Goal: Information Seeking & Learning: Learn about a topic

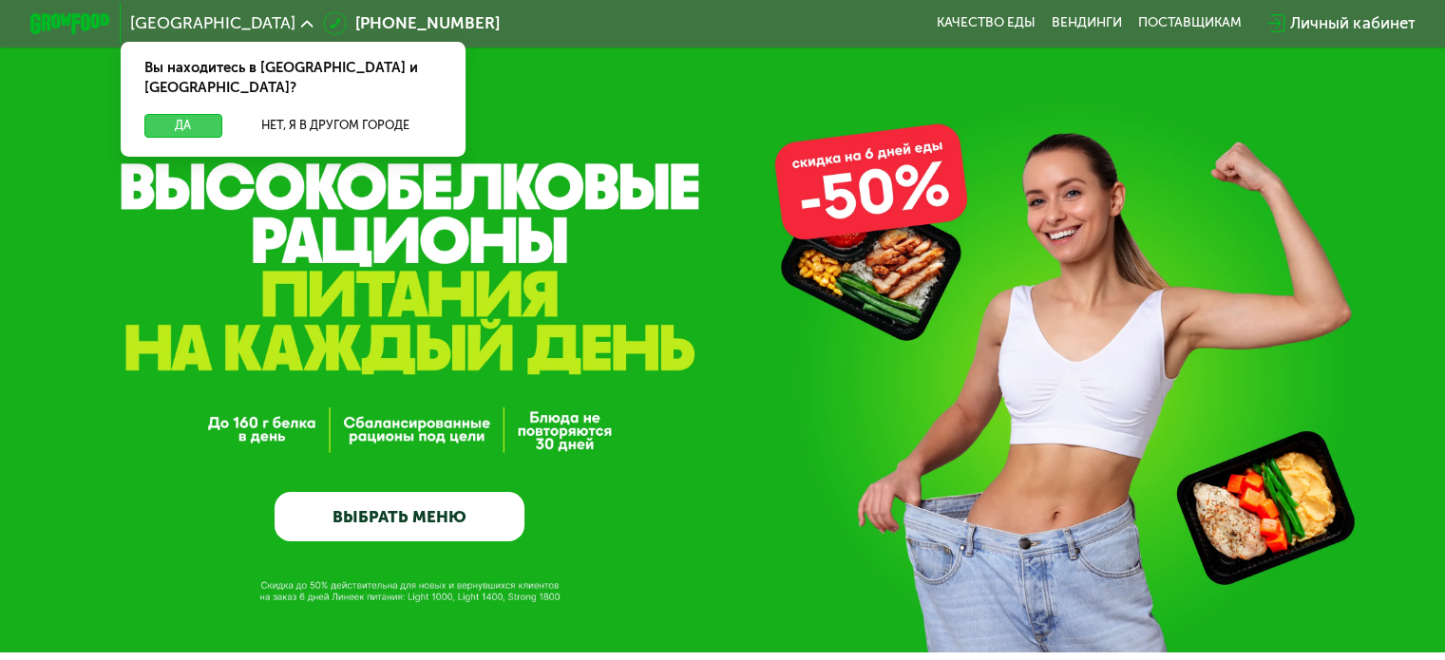
click at [188, 114] on button "Да" at bounding box center [182, 126] width 77 height 24
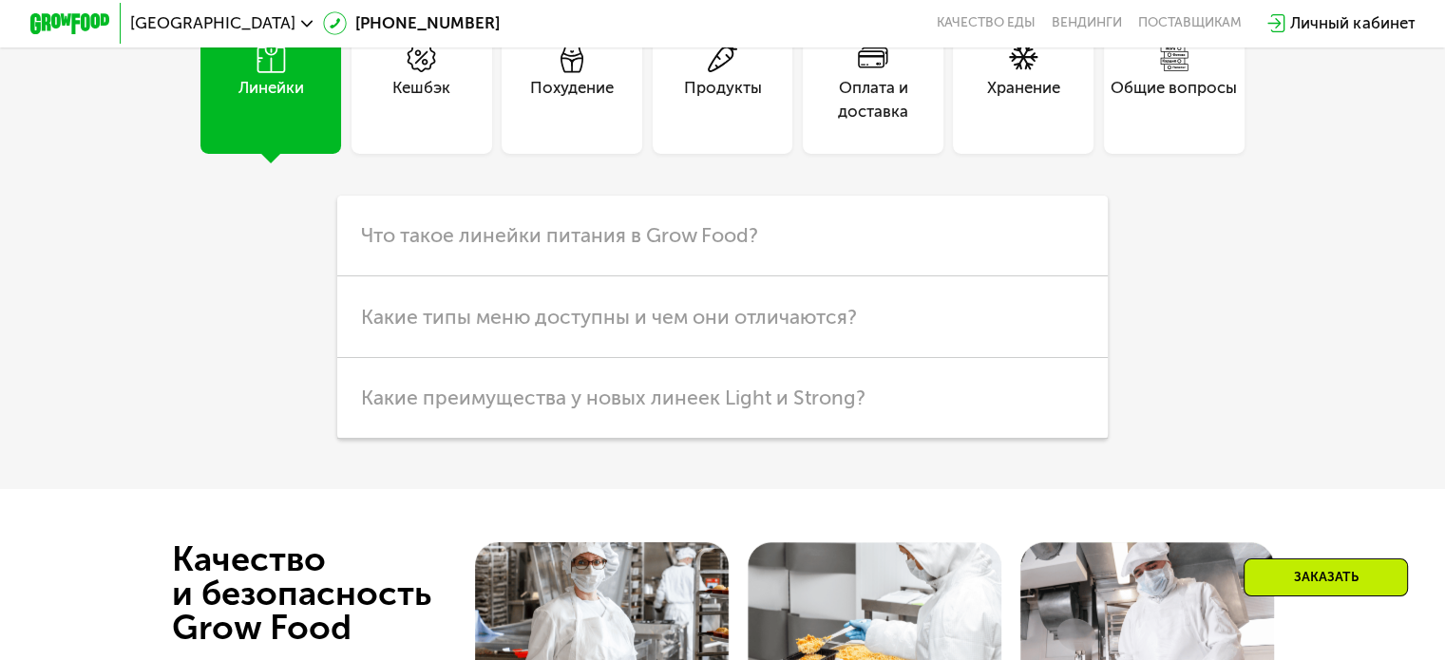
scroll to position [5224, 0]
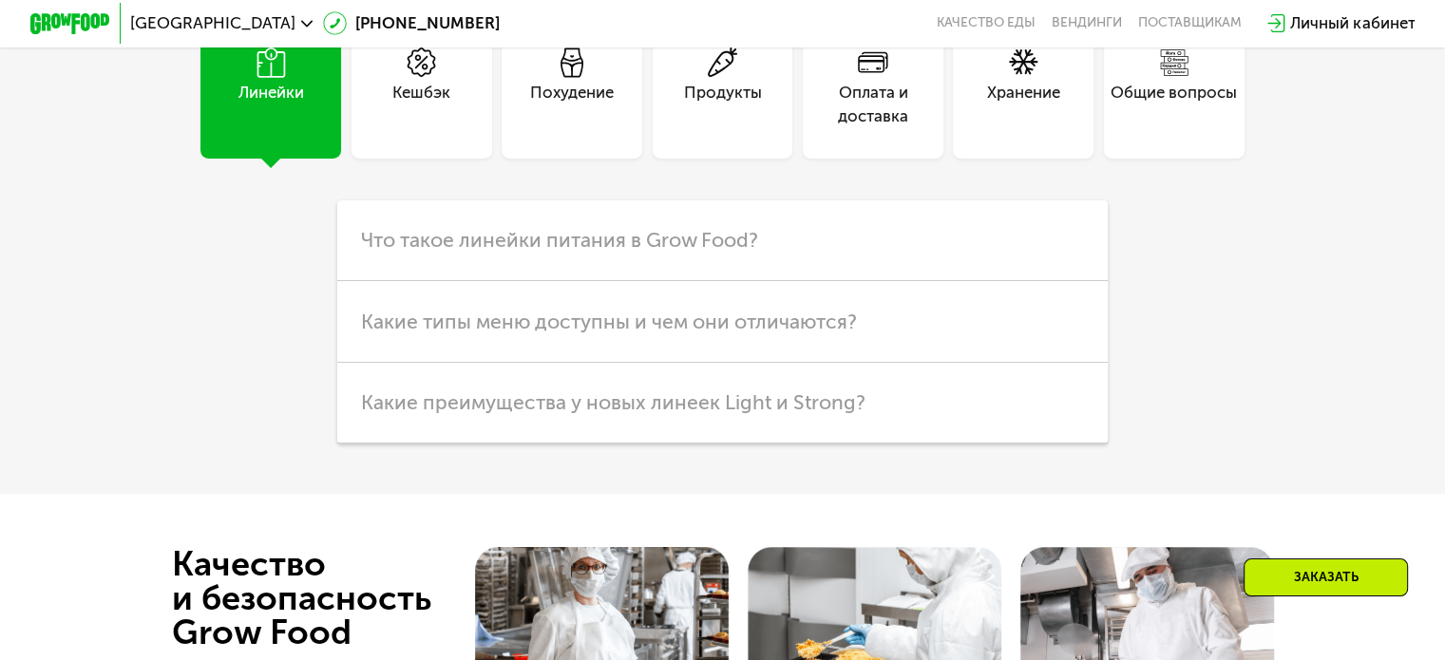
click at [715, 78] on use at bounding box center [723, 62] width 30 height 30
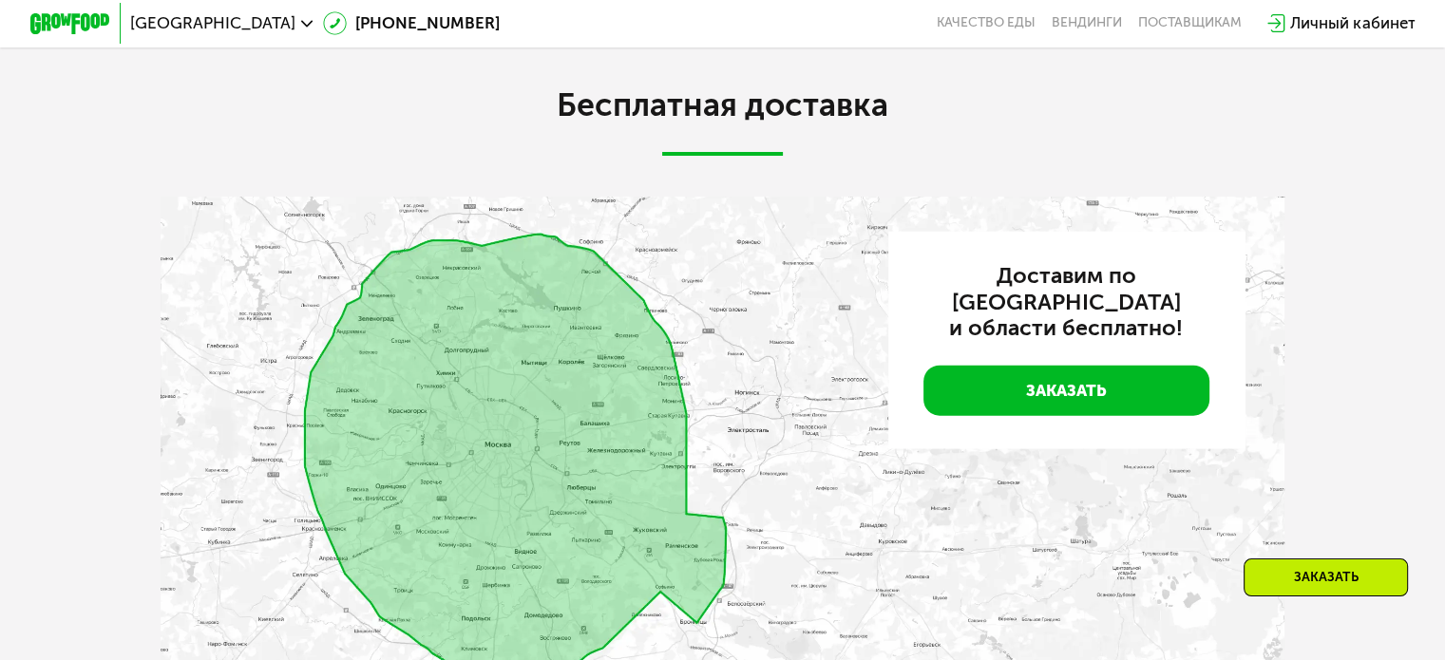
scroll to position [0, 0]
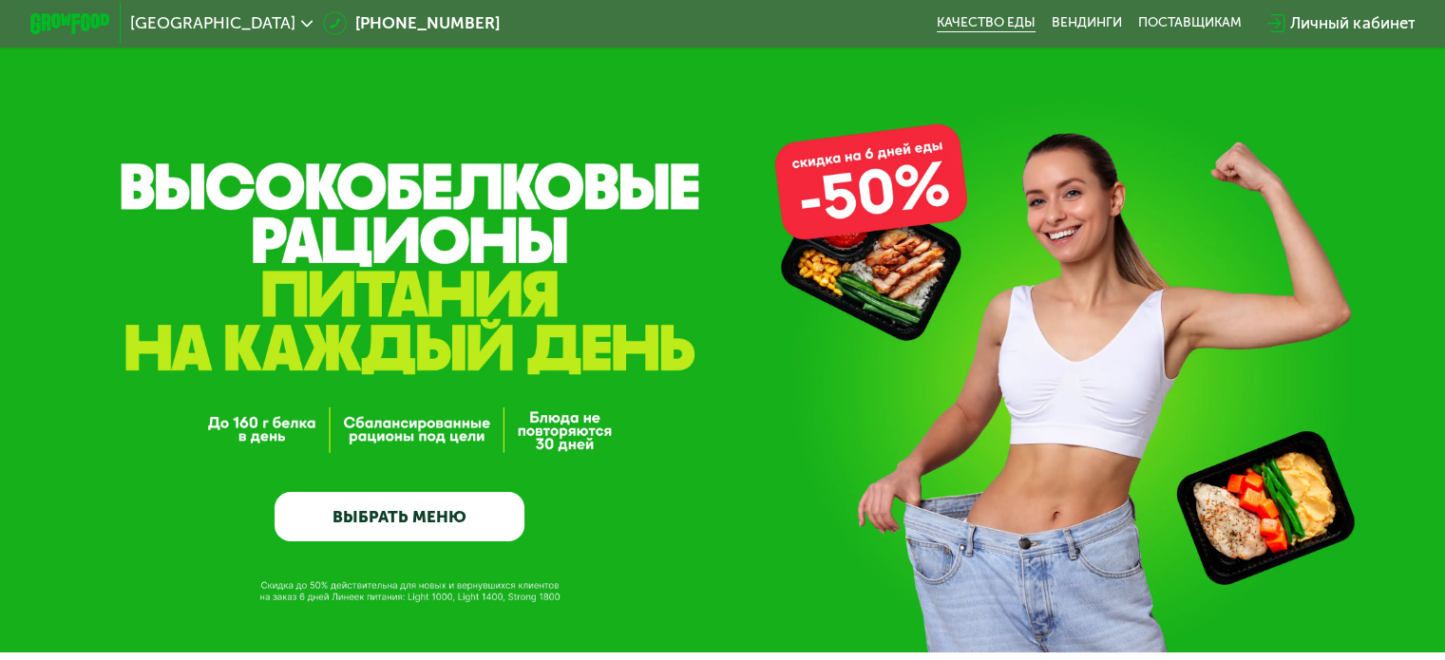
click at [982, 23] on link "Качество еды" at bounding box center [986, 23] width 99 height 16
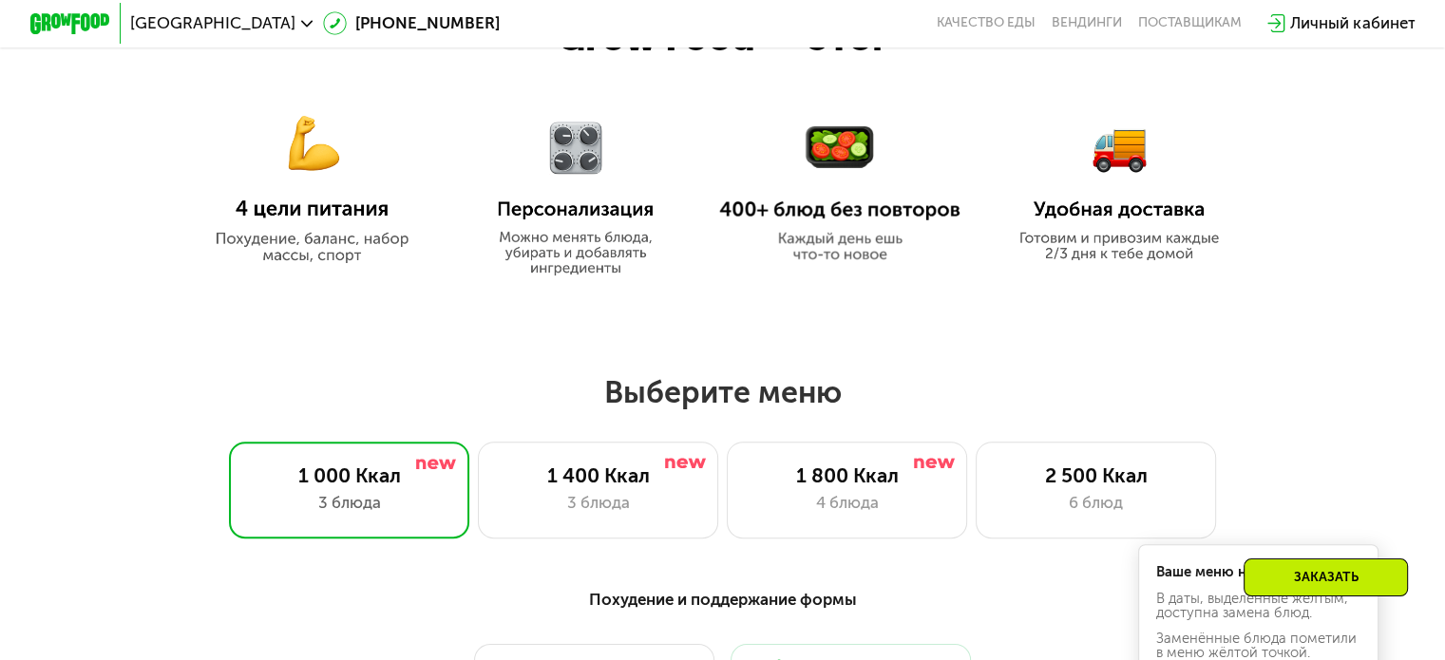
scroll to position [950, 0]
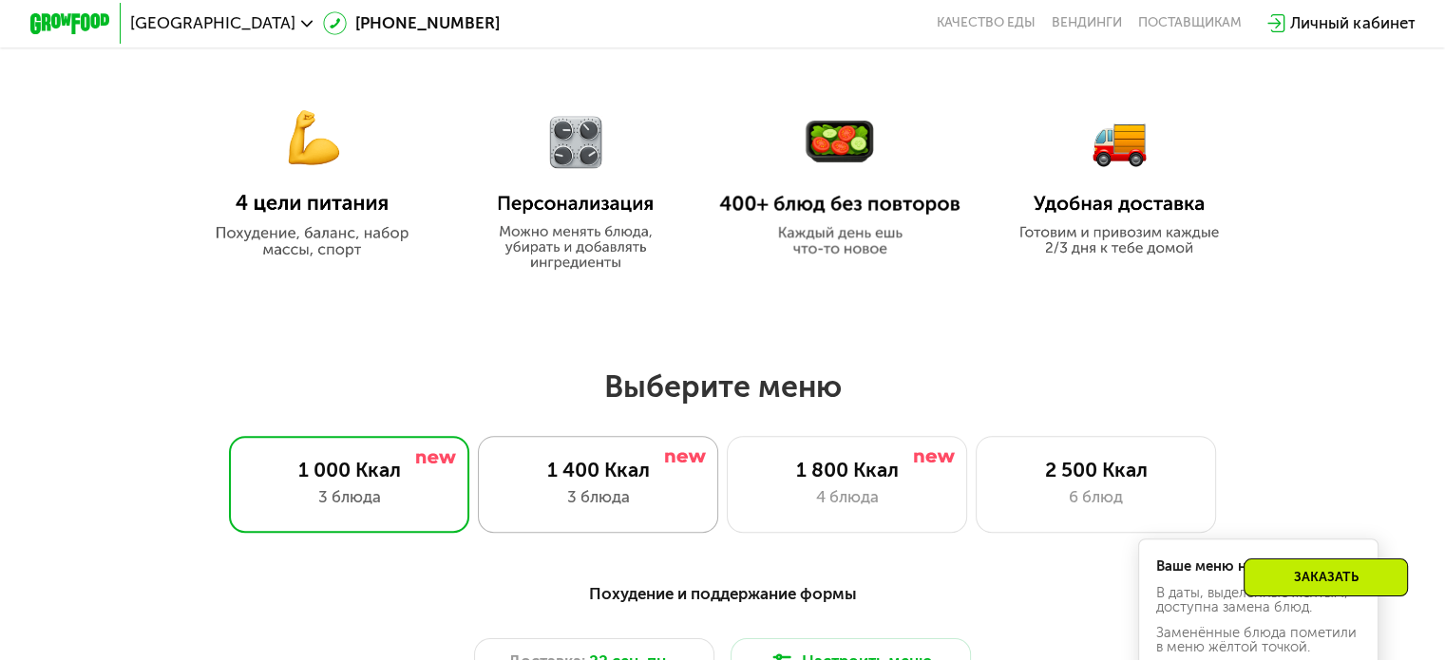
click at [681, 522] on div "1 400 Ккал 3 блюда" at bounding box center [598, 484] width 241 height 96
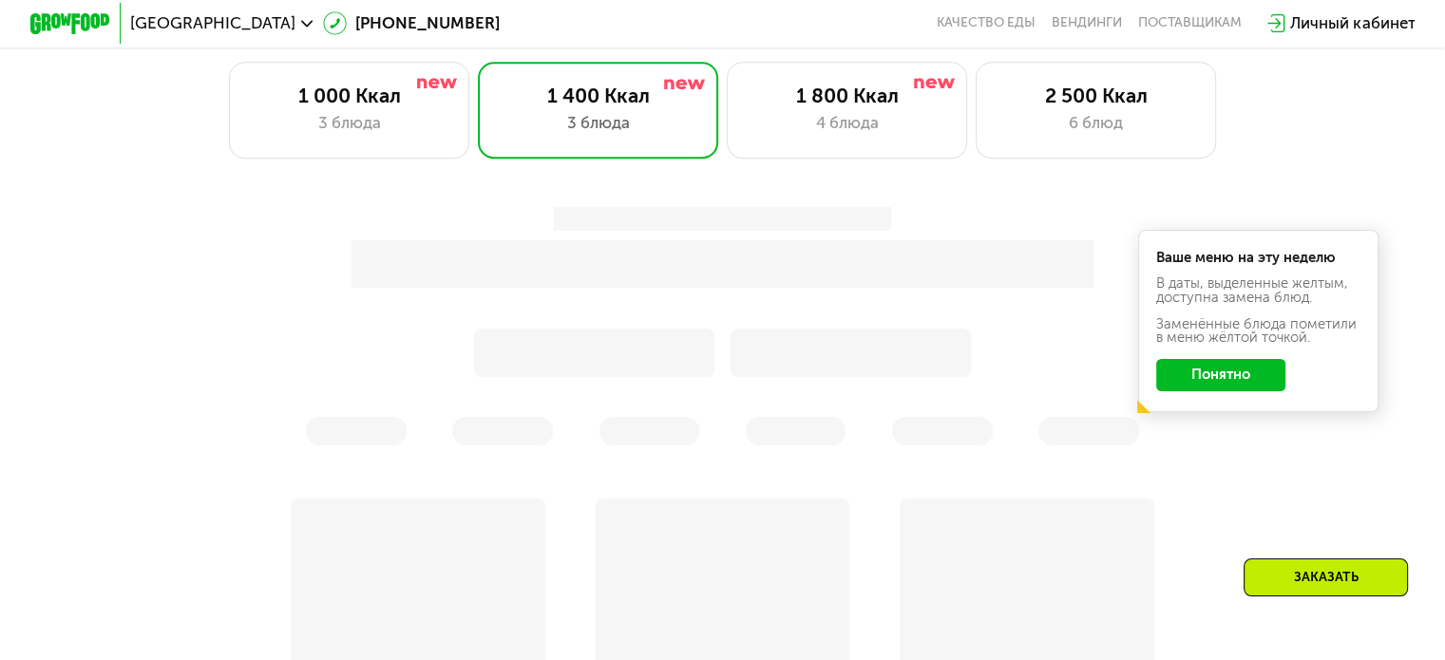
scroll to position [1330, 0]
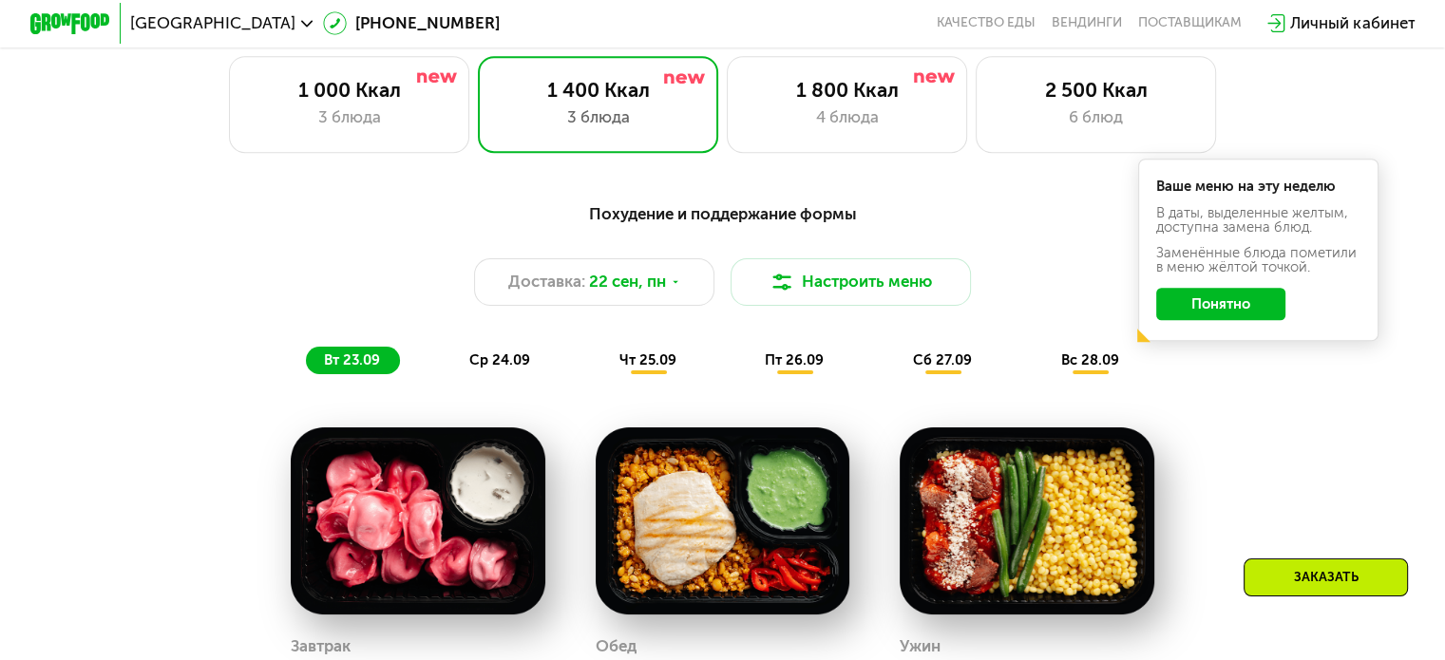
click at [1202, 309] on button "Понятно" at bounding box center [1220, 304] width 129 height 32
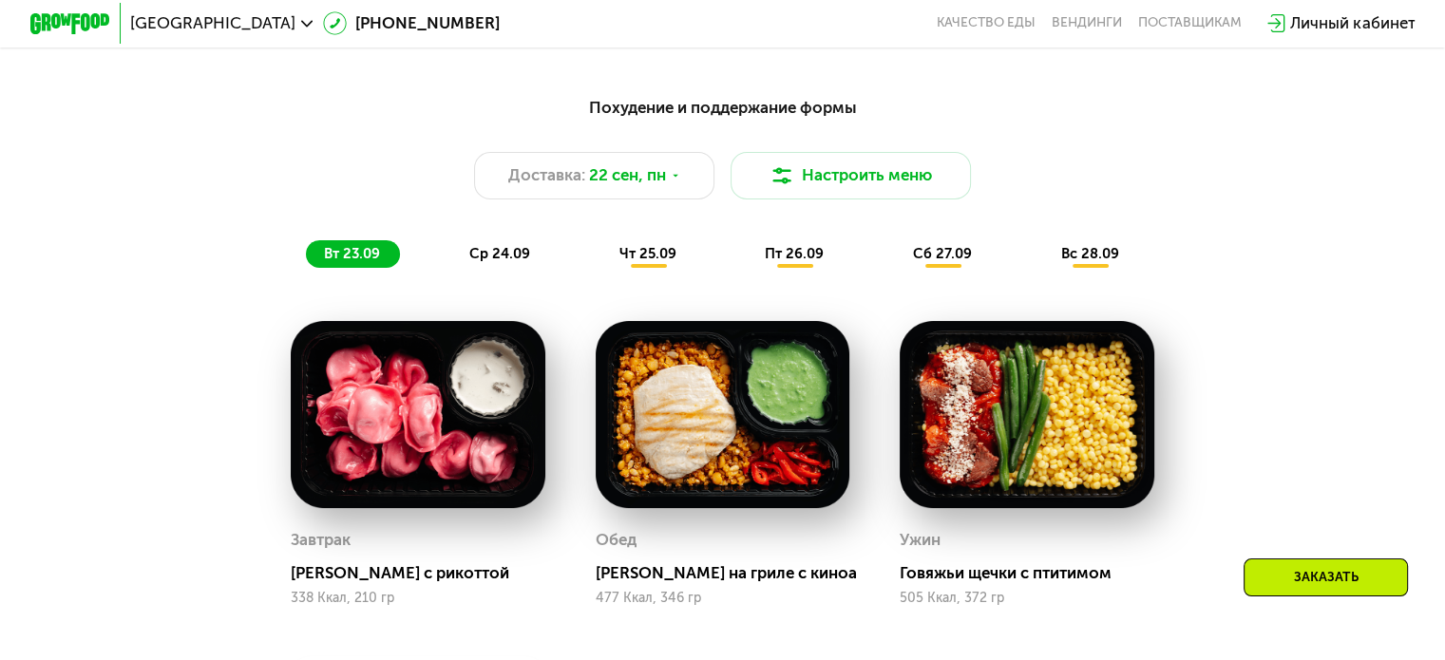
scroll to position [1425, 0]
